Goal: Check status: Check status

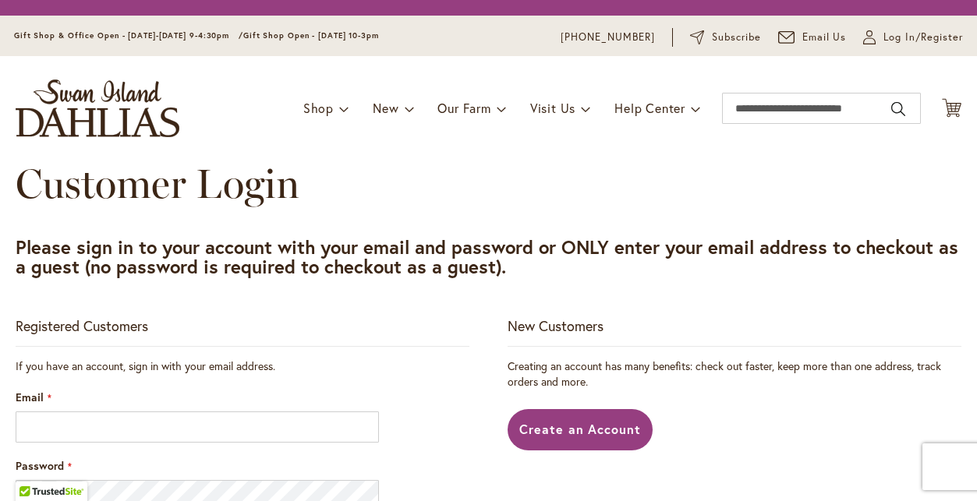
scroll to position [109, 0]
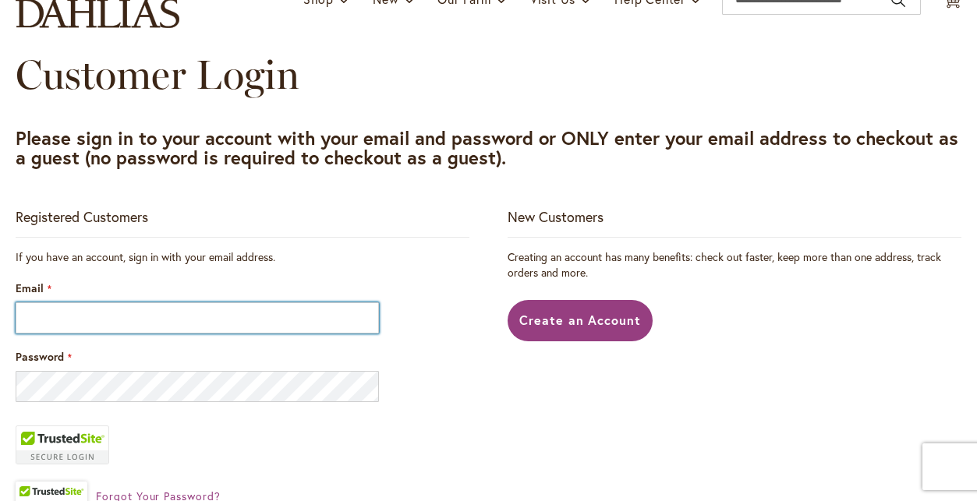
click at [320, 328] on input "Email" at bounding box center [197, 318] width 363 height 31
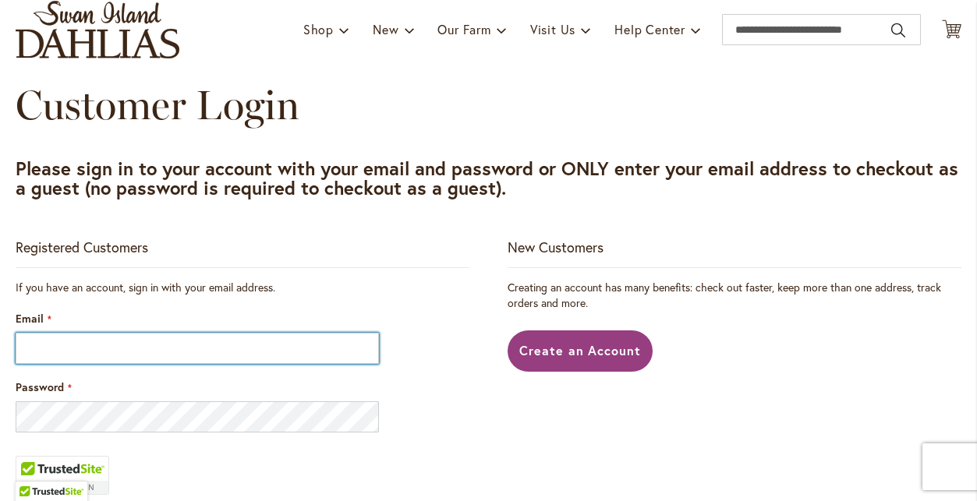
scroll to position [139, 0]
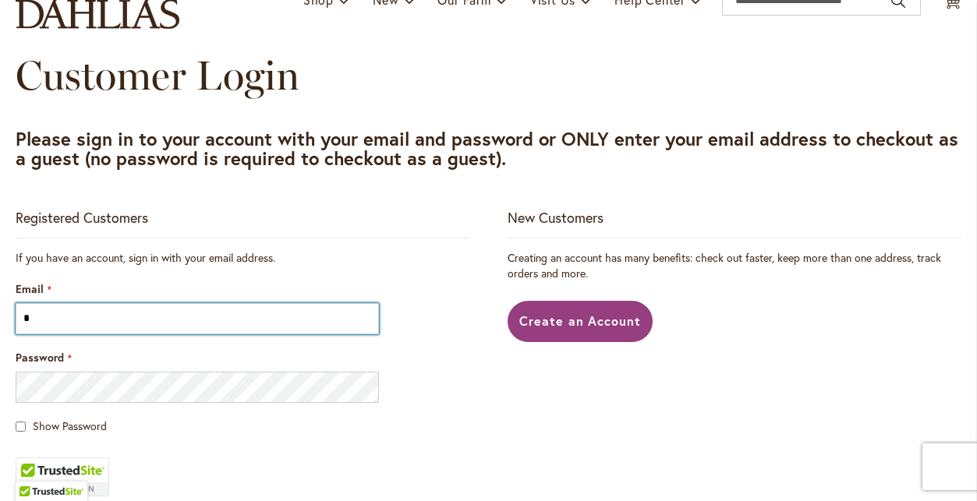
type input "**********"
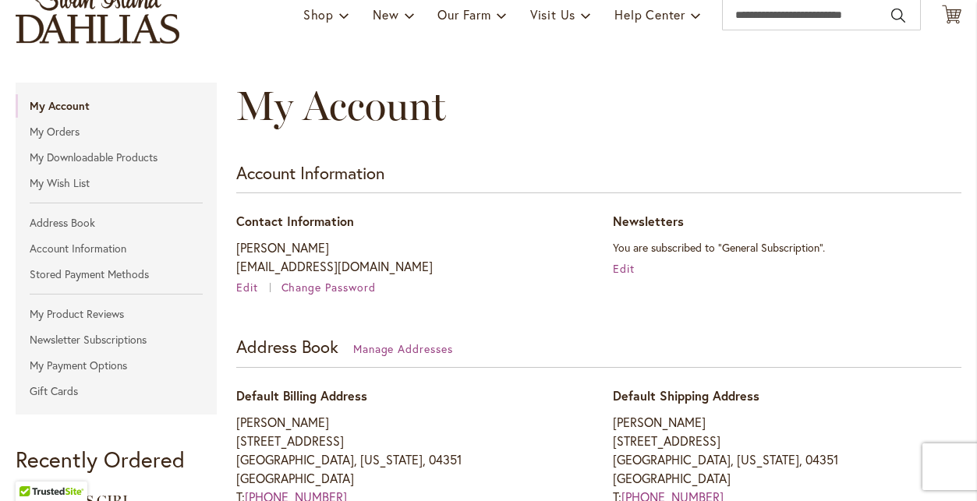
scroll to position [137, 0]
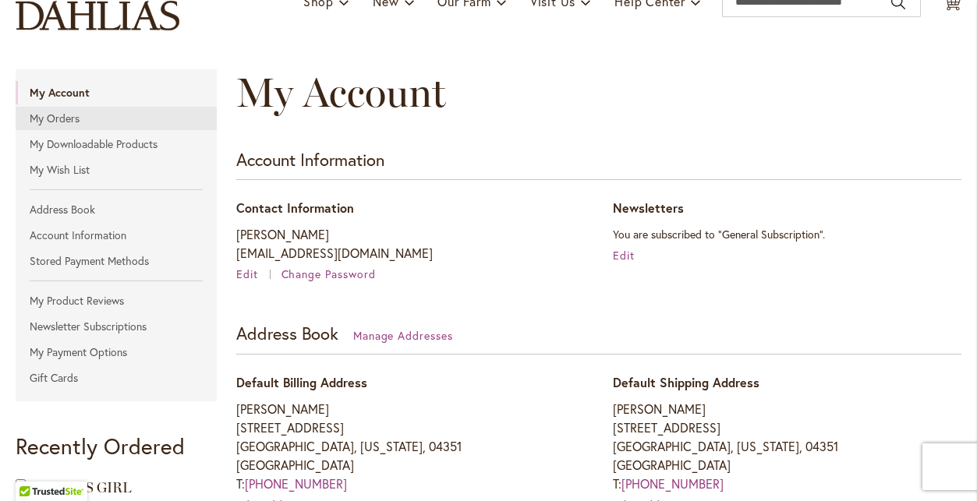
click at [76, 119] on link "My Orders" at bounding box center [116, 118] width 201 height 23
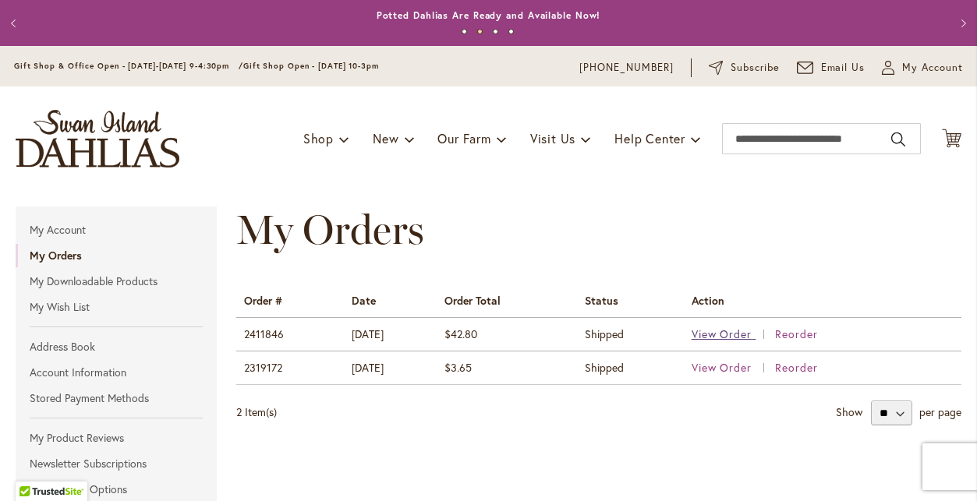
click at [712, 334] on span "View Order" at bounding box center [722, 334] width 61 height 15
